Goal: Navigation & Orientation: Find specific page/section

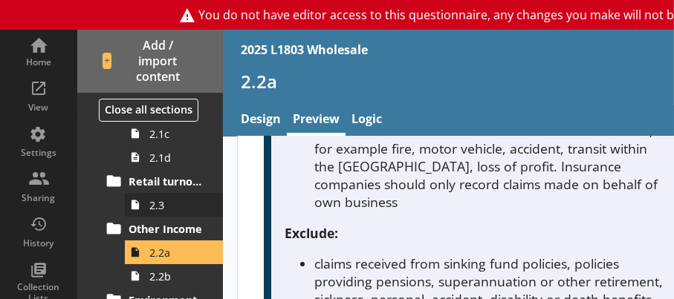
scroll to position [320, 0]
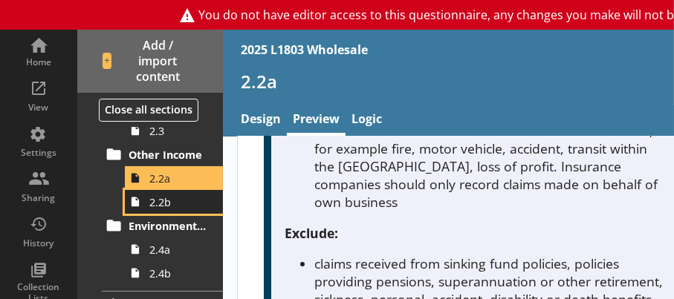
click at [165, 204] on span "2.2b" at bounding box center [177, 202] width 57 height 14
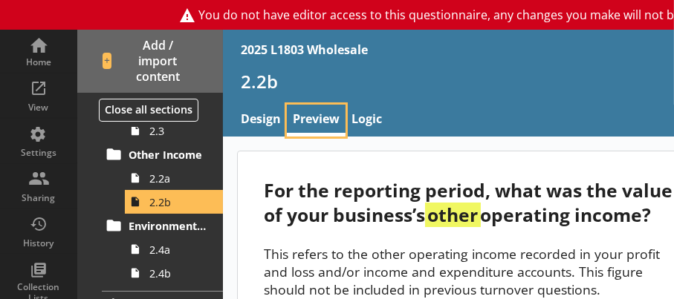
click at [309, 110] on link "Preview" at bounding box center [316, 121] width 59 height 32
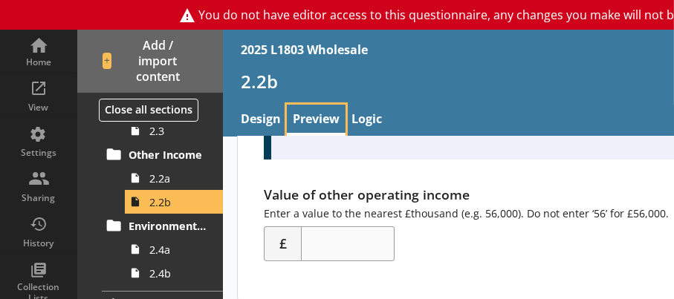
scroll to position [345, 0]
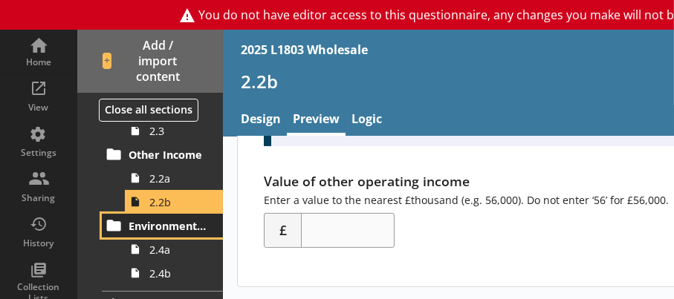
click at [153, 230] on span "Environmental Turnover" at bounding box center [168, 226] width 79 height 14
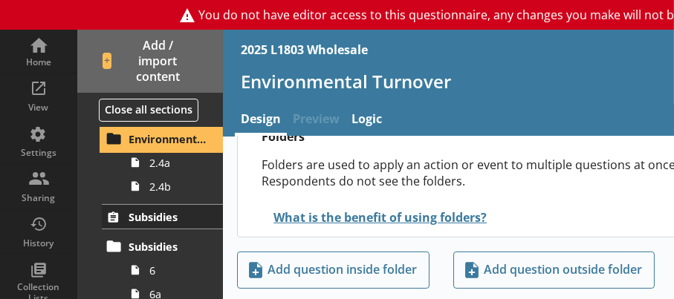
scroll to position [320, 0]
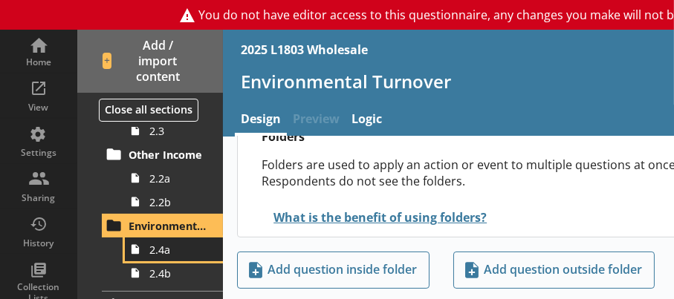
click at [161, 256] on span "2.4a" at bounding box center [177, 250] width 57 height 14
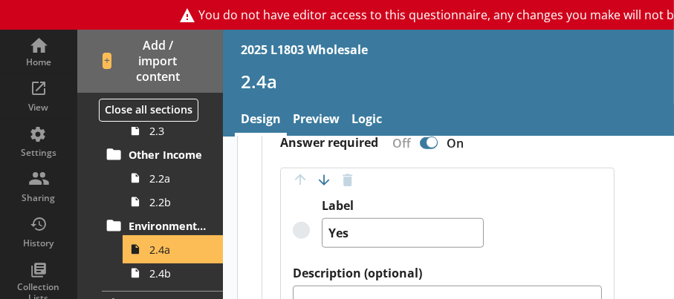
scroll to position [1189, 0]
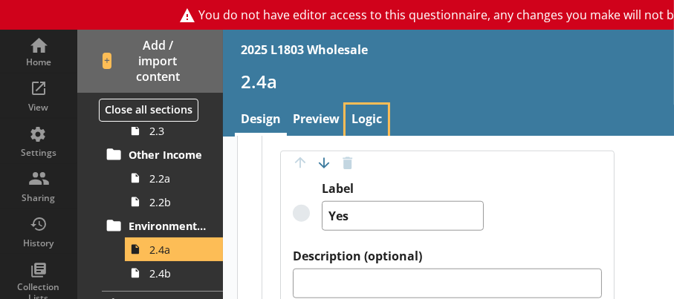
click at [374, 116] on link "Logic" at bounding box center [367, 121] width 42 height 32
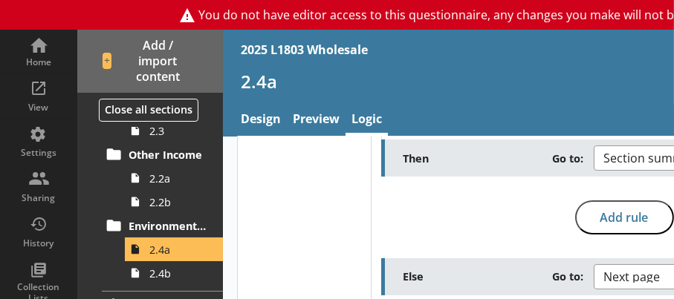
scroll to position [194, 0]
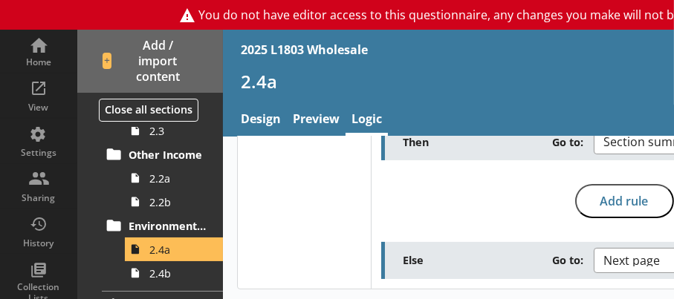
drag, startPoint x: 468, startPoint y: 294, endPoint x: 494, endPoint y: 289, distance: 26.5
click at [494, 289] on div "Select your logic Routing logic Skip logic Routing logic rule Move rule up Move…" at bounding box center [557, 122] width 669 height 359
click at [310, 120] on link "Preview" at bounding box center [316, 121] width 59 height 32
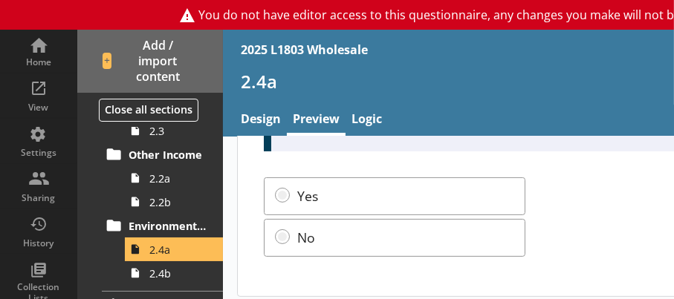
scroll to position [406, 0]
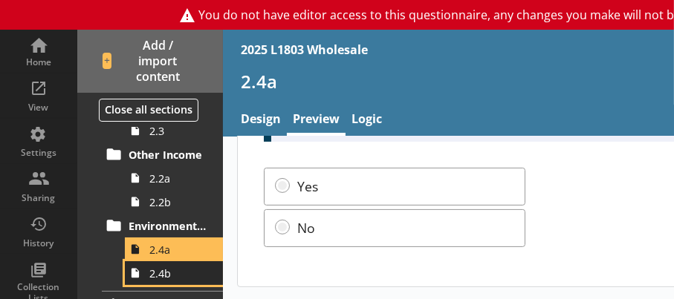
click at [162, 275] on span "2.4b" at bounding box center [177, 274] width 57 height 14
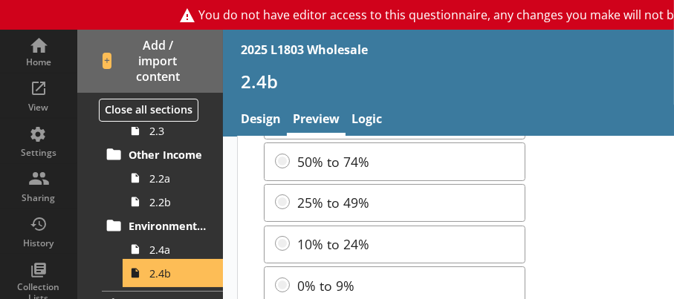
scroll to position [182, 0]
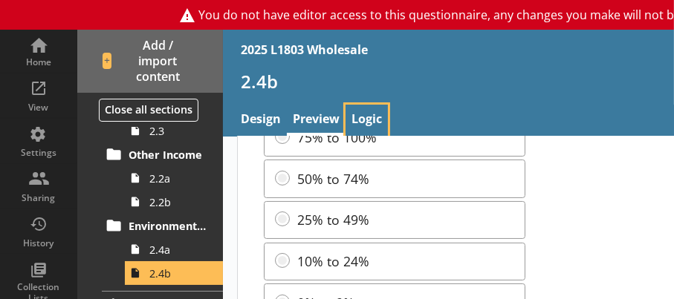
click at [366, 116] on link "Logic" at bounding box center [367, 121] width 42 height 32
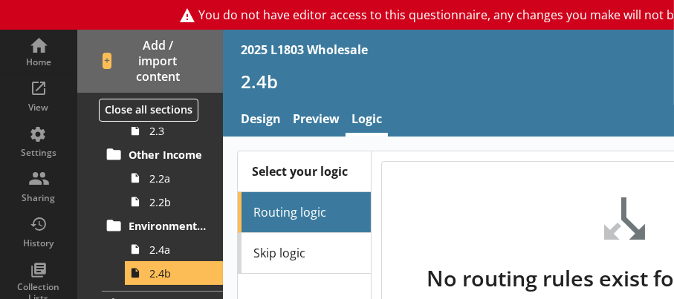
scroll to position [74, 0]
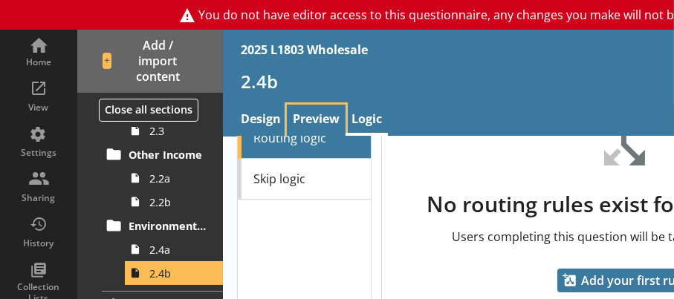
click at [312, 120] on link "Preview" at bounding box center [316, 121] width 59 height 32
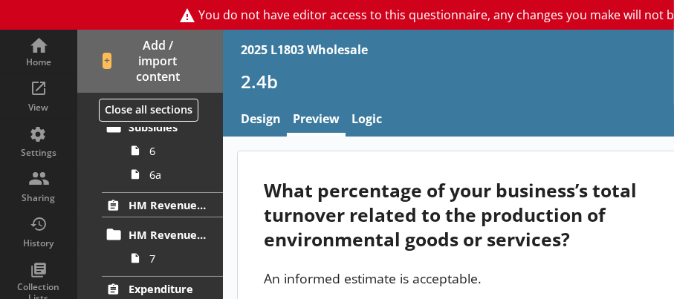
scroll to position [543, 0]
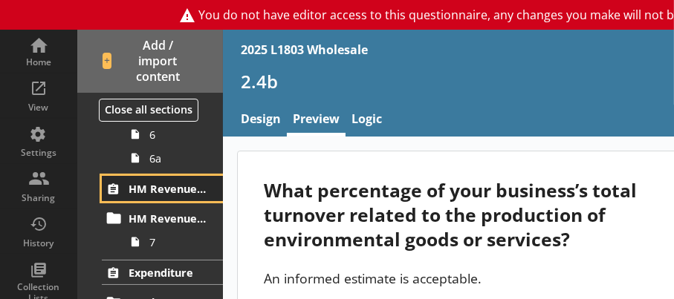
click at [142, 184] on span "HM Revenue and Customs Drawback" at bounding box center [168, 189] width 79 height 14
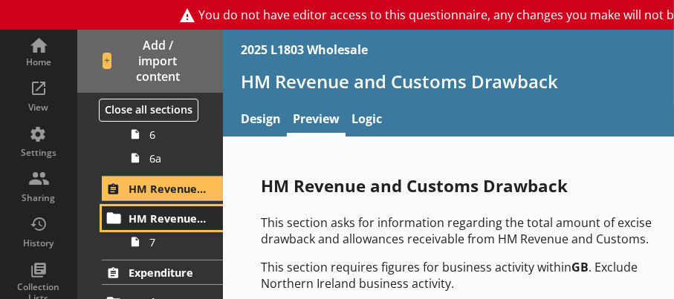
click at [155, 215] on span "HM Revenue and Customs Drawback" at bounding box center [168, 219] width 79 height 14
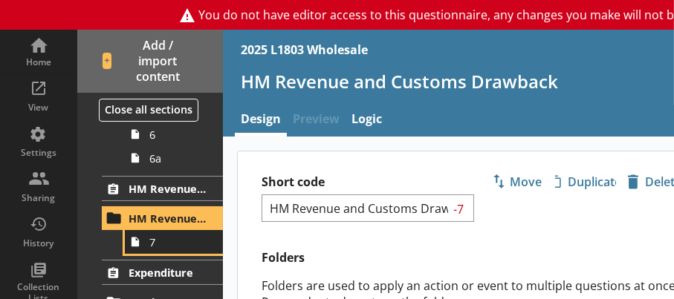
click at [164, 246] on span "7" at bounding box center [177, 243] width 57 height 14
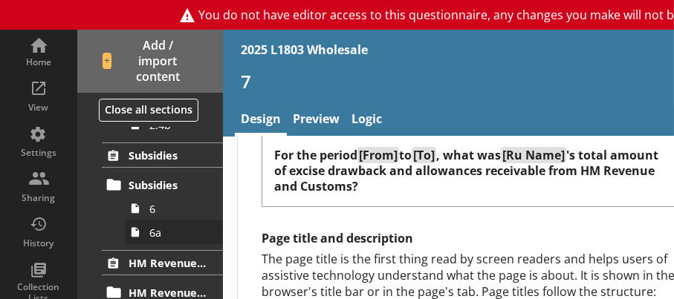
scroll to position [395, 0]
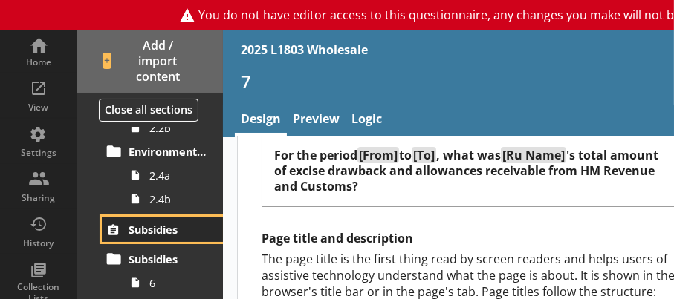
click at [161, 227] on span "Subsidies" at bounding box center [168, 230] width 79 height 14
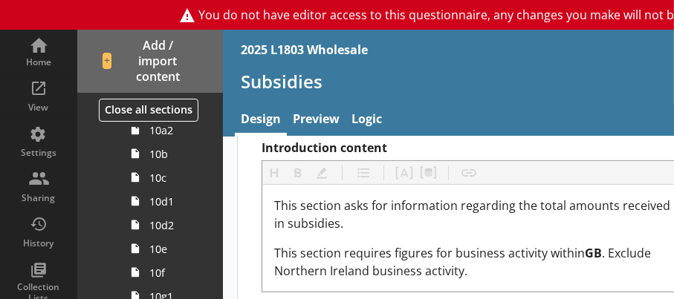
scroll to position [1615, 0]
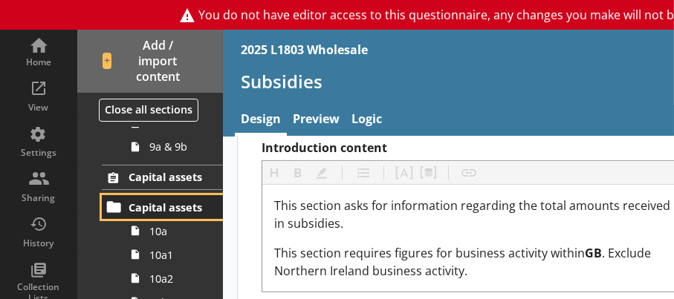
click at [138, 206] on span "Capital assets" at bounding box center [168, 208] width 79 height 14
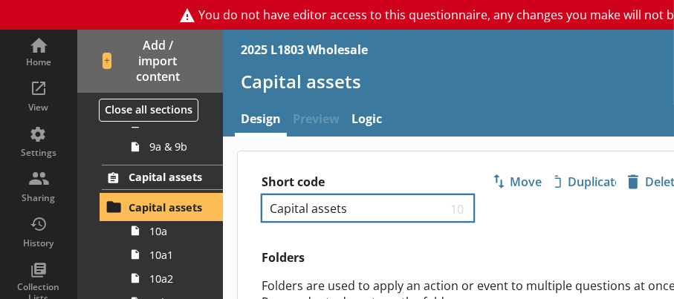
scroll to position [121, 0]
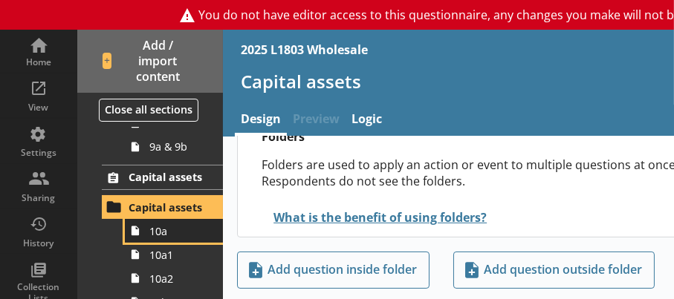
click at [168, 235] on span "10a" at bounding box center [177, 231] width 57 height 14
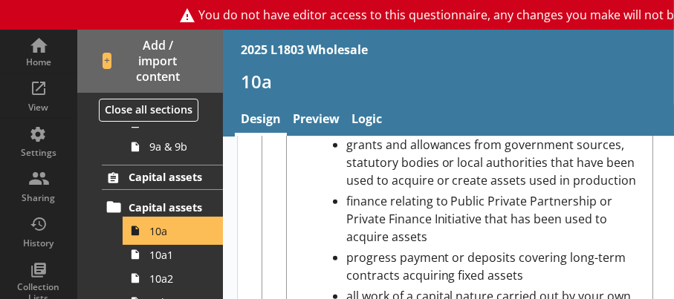
scroll to position [1486, 0]
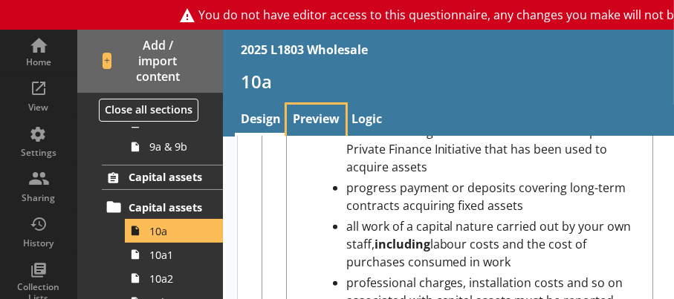
click at [315, 116] on link "Preview" at bounding box center [316, 121] width 59 height 32
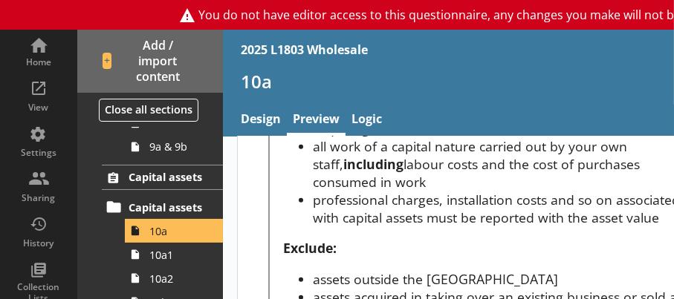
scroll to position [994, 0]
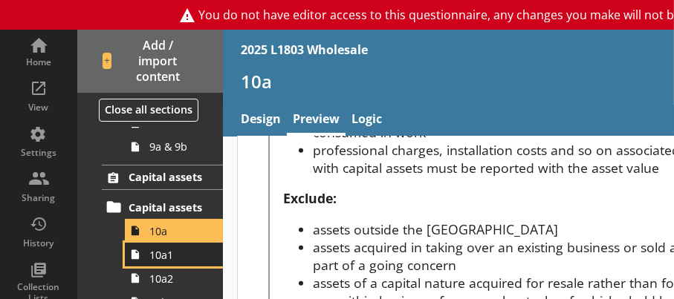
click at [144, 259] on icon at bounding box center [135, 255] width 21 height 24
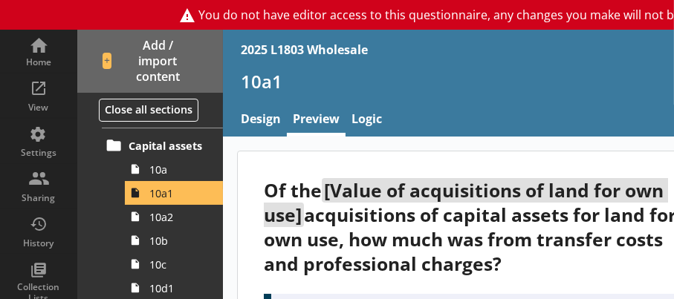
scroll to position [1693, 0]
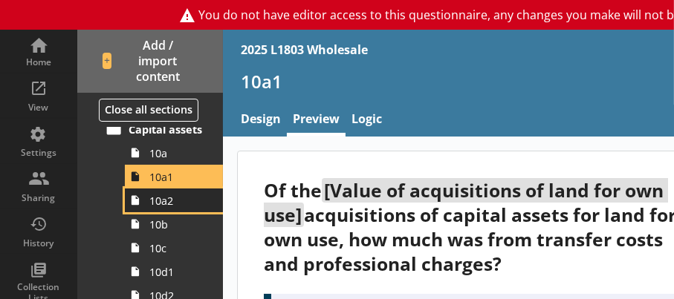
click at [168, 207] on link "10a2" at bounding box center [174, 201] width 98 height 24
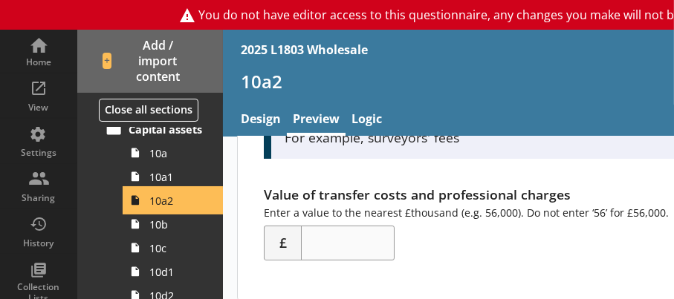
scroll to position [217, 0]
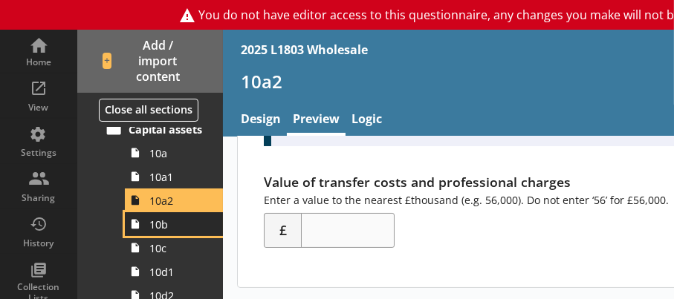
click at [161, 225] on span "10b" at bounding box center [177, 225] width 57 height 14
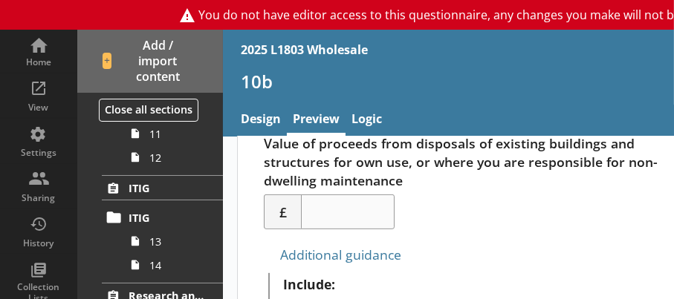
scroll to position [2210, 0]
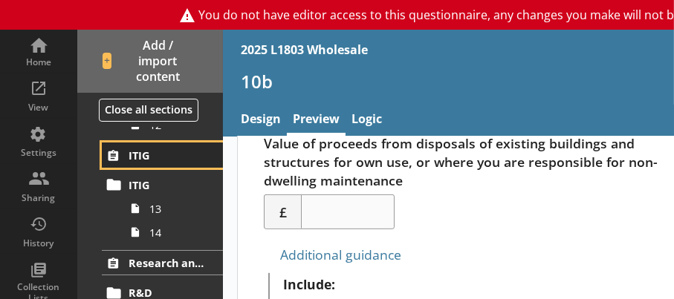
click at [157, 155] on span "ITIG" at bounding box center [168, 156] width 79 height 14
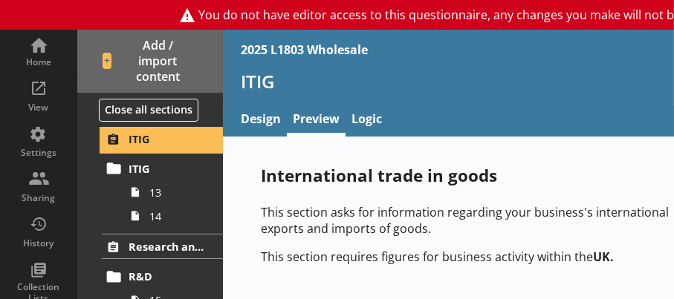
scroll to position [2210, 0]
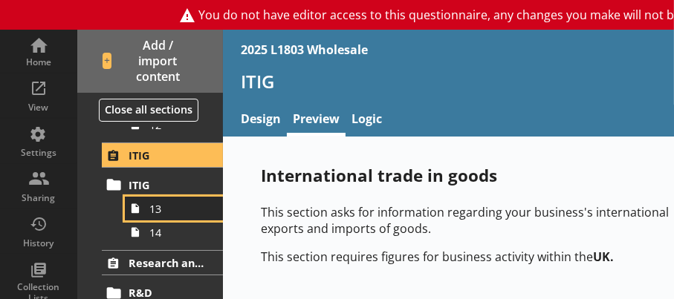
click at [160, 214] on span "13" at bounding box center [177, 209] width 57 height 14
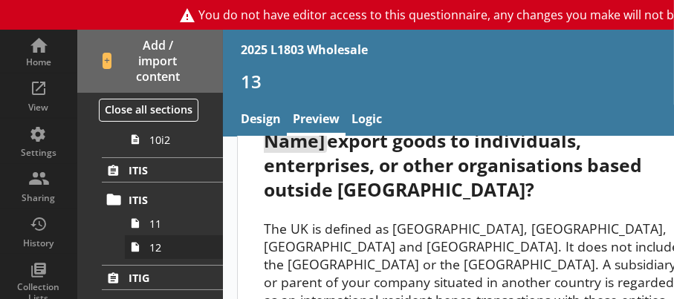
scroll to position [2061, 0]
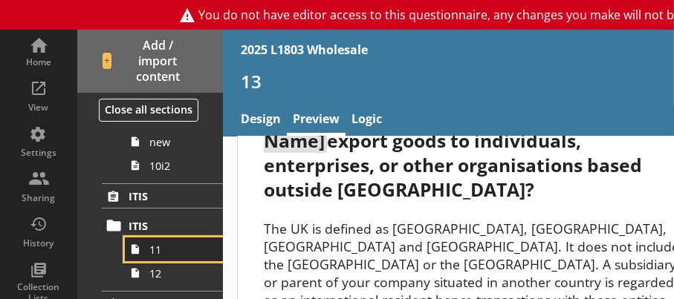
click at [164, 250] on span "11" at bounding box center [177, 250] width 57 height 14
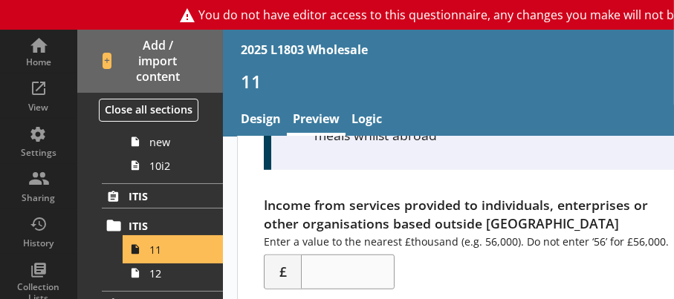
scroll to position [928, 0]
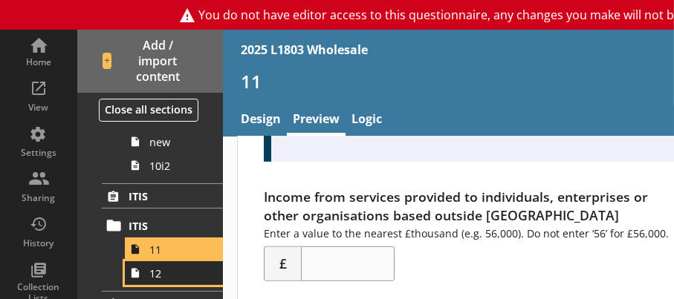
click at [154, 277] on span "12" at bounding box center [177, 274] width 57 height 14
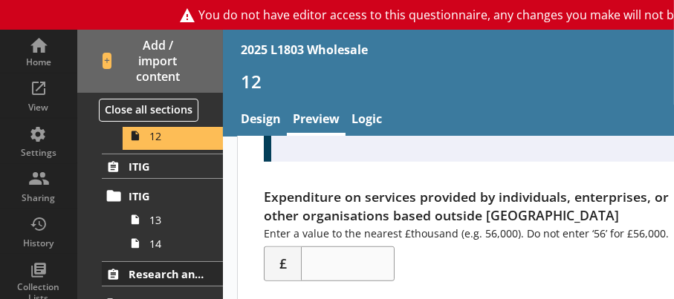
scroll to position [2136, 0]
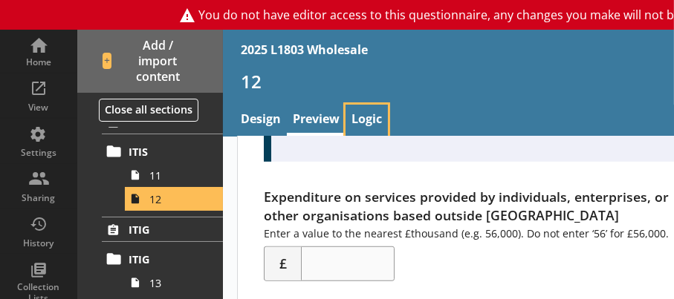
click at [372, 118] on link "Logic" at bounding box center [367, 121] width 42 height 32
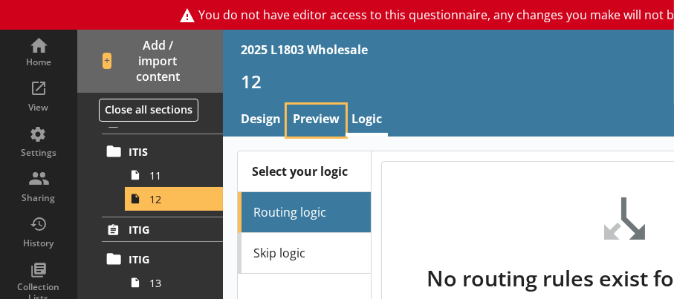
click at [319, 114] on link "Preview" at bounding box center [316, 121] width 59 height 32
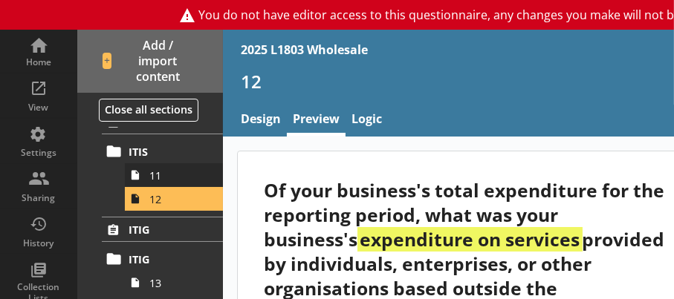
scroll to position [2210, 0]
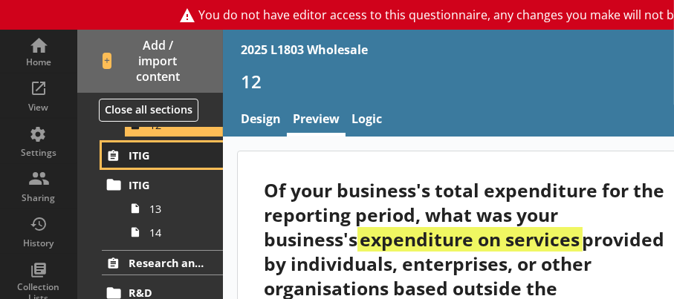
click at [150, 152] on span "ITIG" at bounding box center [168, 156] width 79 height 14
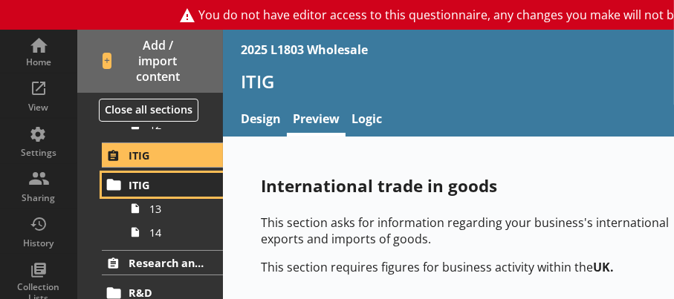
click at [149, 195] on link "ITIG" at bounding box center [162, 185] width 121 height 24
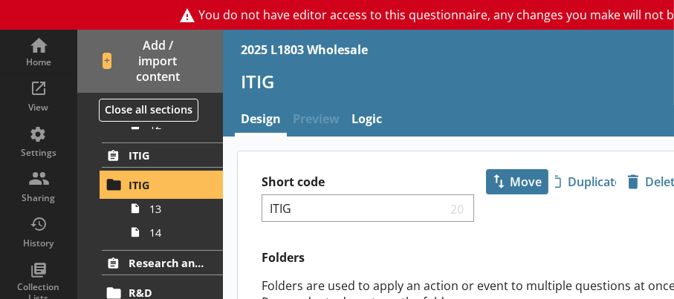
scroll to position [121, 0]
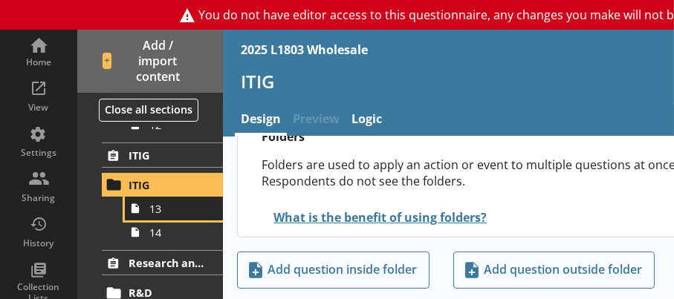
click at [163, 208] on span "13" at bounding box center [177, 209] width 57 height 14
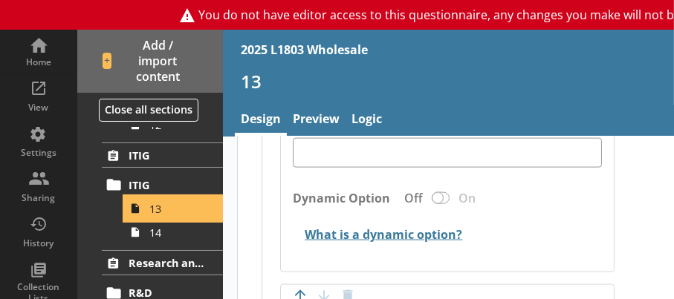
scroll to position [1858, 0]
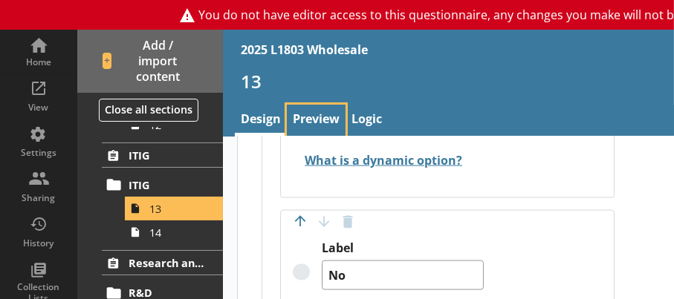
click at [304, 114] on link "Preview" at bounding box center [316, 121] width 59 height 32
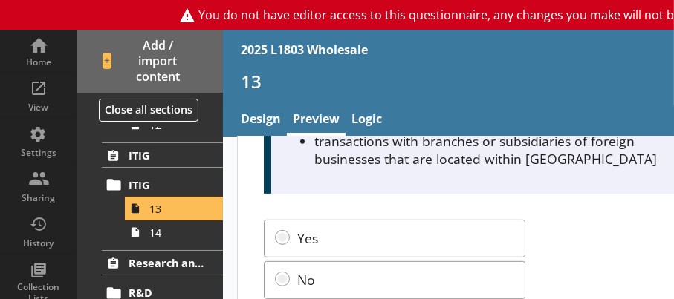
scroll to position [629, 0]
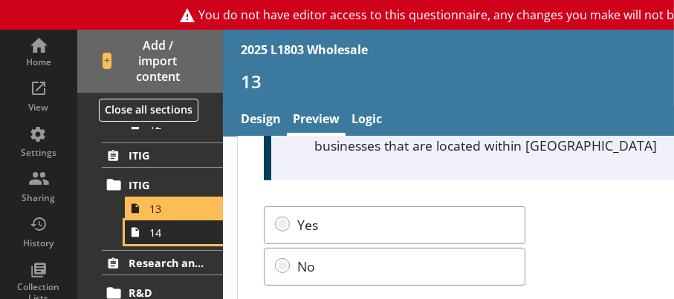
click at [158, 231] on span "14" at bounding box center [177, 233] width 57 height 14
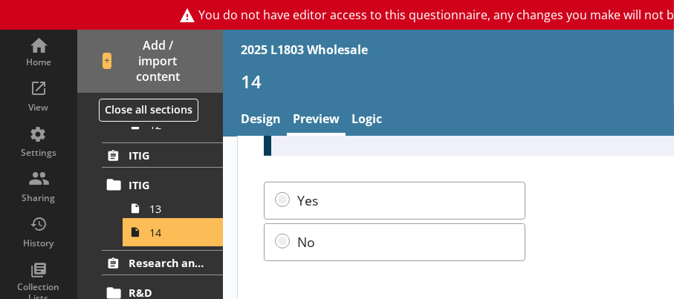
scroll to position [505, 0]
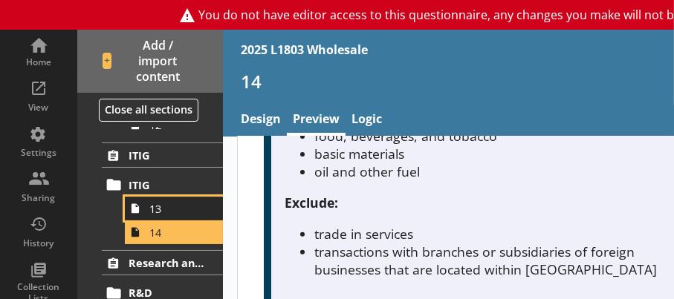
drag, startPoint x: 169, startPoint y: 213, endPoint x: 178, endPoint y: 208, distance: 10.0
click at [169, 212] on span "13" at bounding box center [177, 209] width 57 height 14
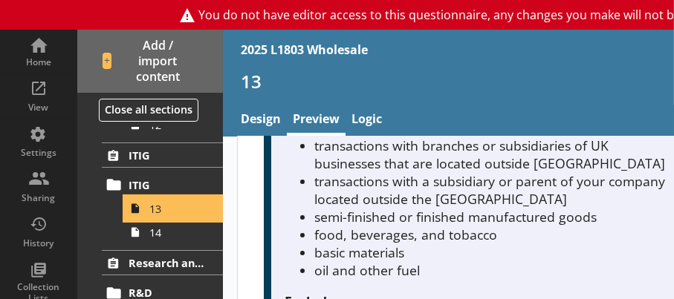
scroll to position [554, 0]
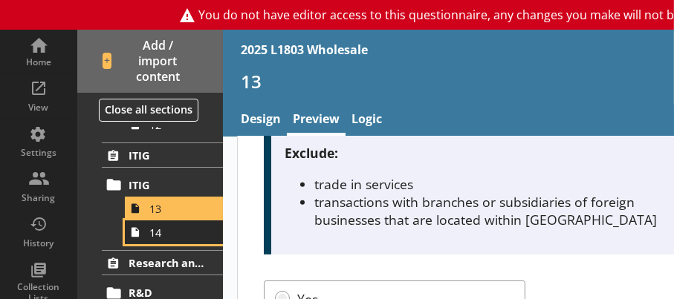
click at [175, 234] on span "14" at bounding box center [177, 233] width 57 height 14
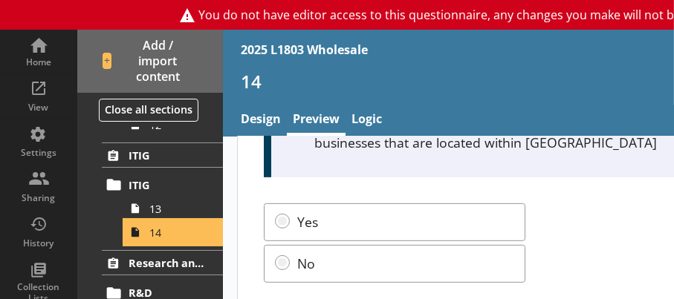
scroll to position [653, 0]
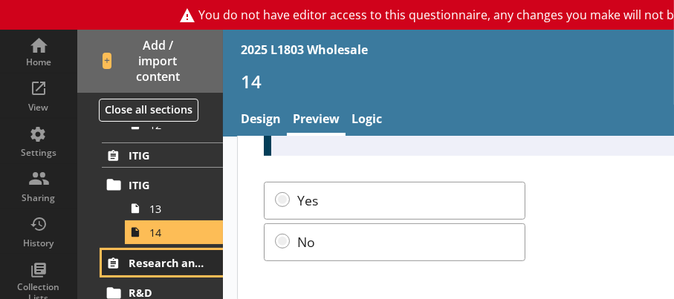
click at [180, 258] on span "Research and Development" at bounding box center [168, 263] width 79 height 14
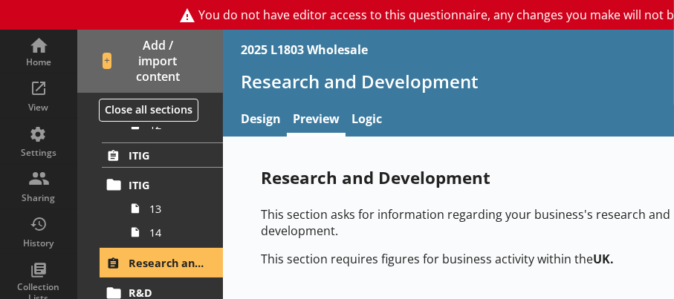
scroll to position [10, 0]
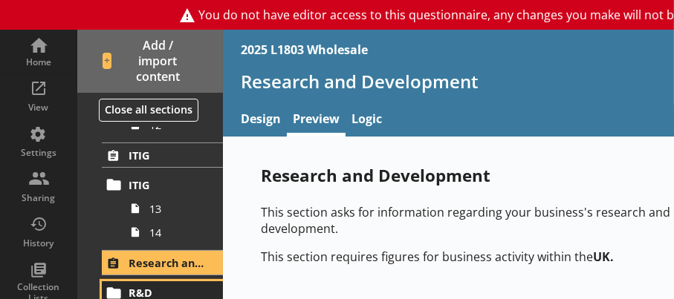
click at [171, 286] on span "R&D" at bounding box center [168, 293] width 79 height 14
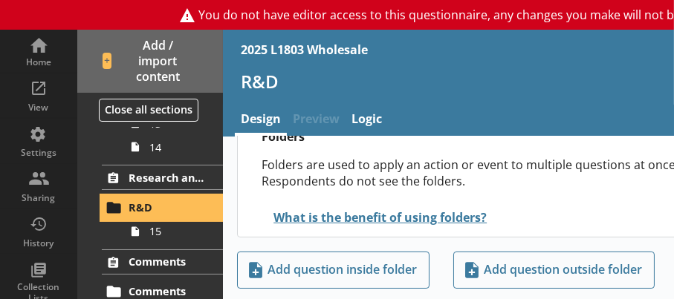
scroll to position [2359, 0]
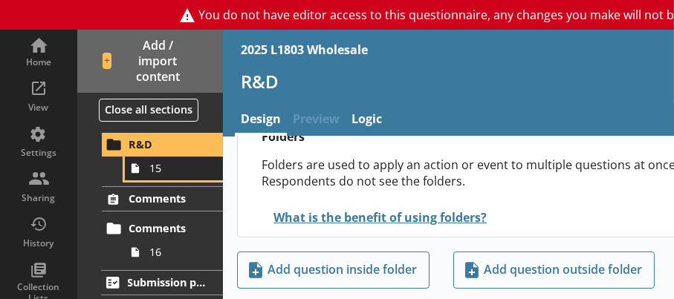
click at [158, 171] on span "15" at bounding box center [177, 168] width 57 height 14
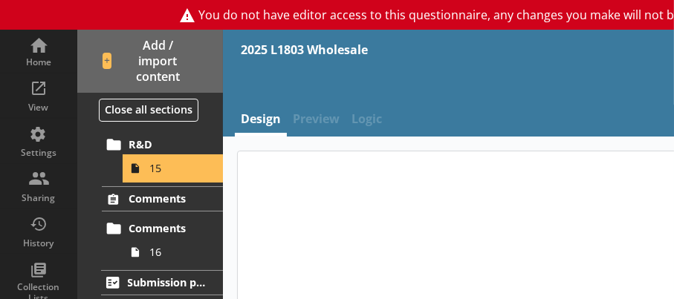
type textarea "x"
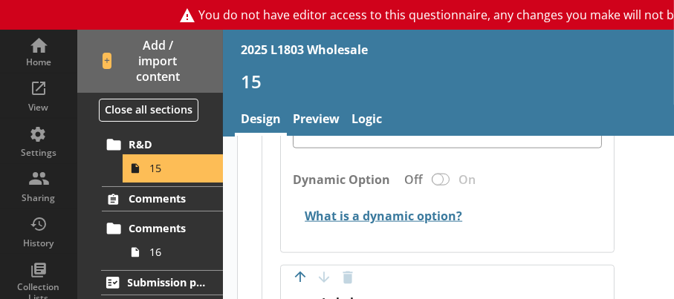
scroll to position [1635, 0]
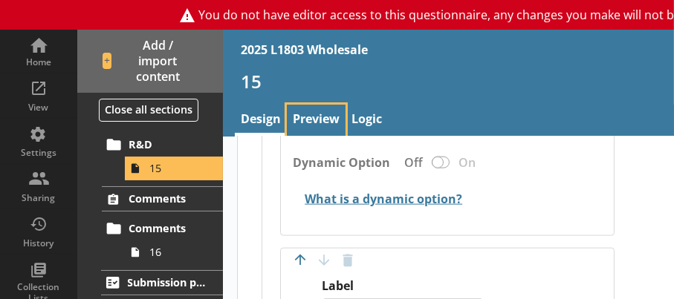
click at [323, 120] on link "Preview" at bounding box center [316, 121] width 59 height 32
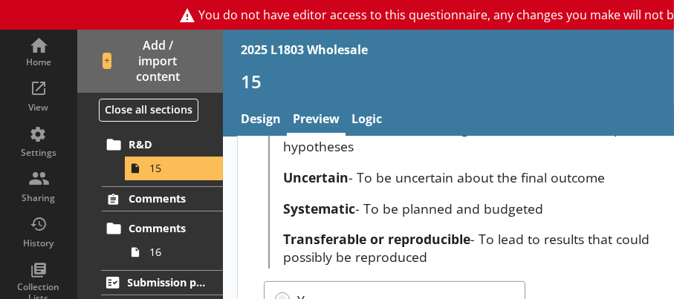
scroll to position [419, 0]
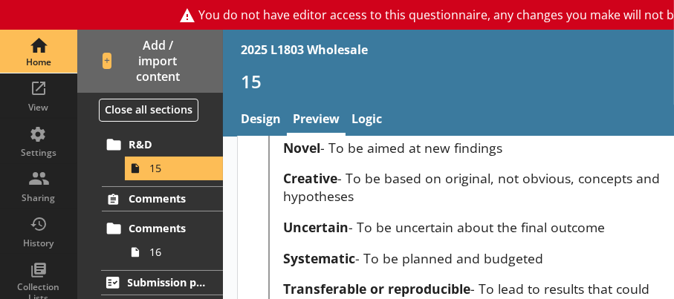
click at [35, 48] on div "Home" at bounding box center [39, 51] width 52 height 43
